Goal: Navigation & Orientation: Find specific page/section

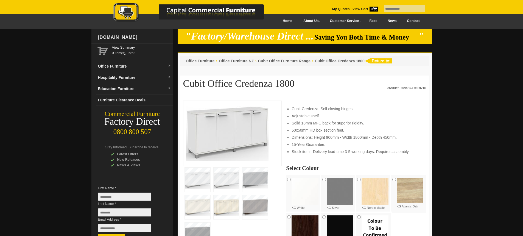
scroll to position [2, 0]
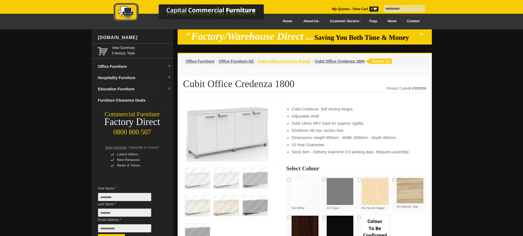
click at [296, 63] on span "Cubit Office Furniture Range" at bounding box center [284, 61] width 52 height 4
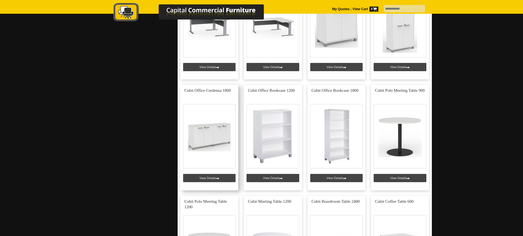
scroll to position [506, 0]
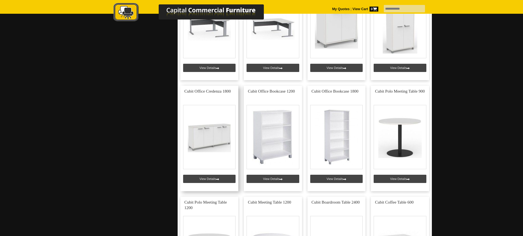
click at [204, 141] on link at bounding box center [209, 138] width 58 height 105
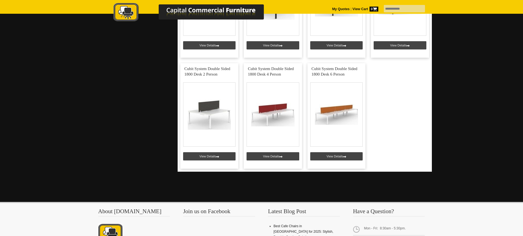
scroll to position [973, 0]
